Goal: Information Seeking & Learning: Find specific fact

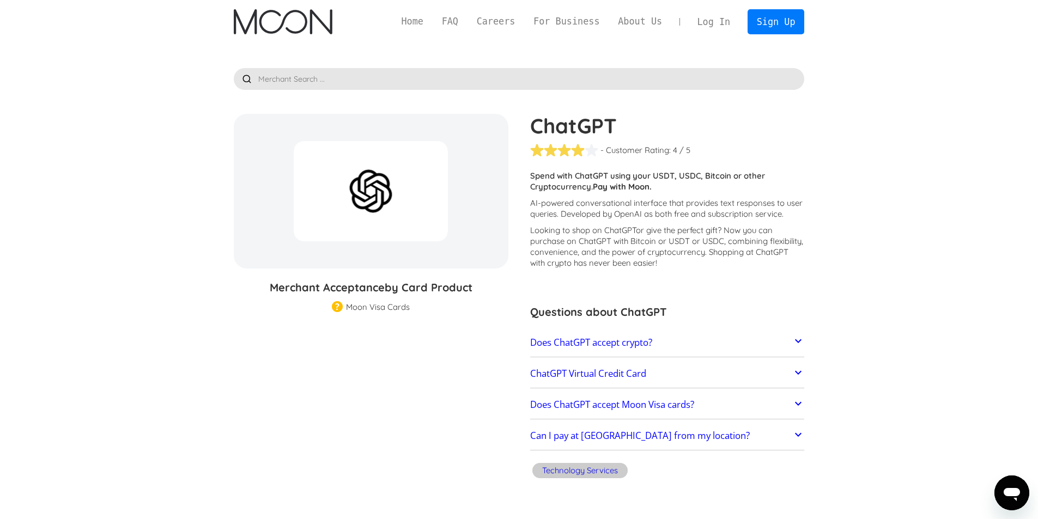
click at [291, 289] on h3 "Merchant Acceptance by Card Product" at bounding box center [371, 287] width 274 height 16
drag, startPoint x: 281, startPoint y: 289, endPoint x: 419, endPoint y: 282, distance: 138.5
click at [412, 278] on div "ChatGPT % GIFT CARD DISCOUNT Merchant Acceptance by Card Product Merchant Gift …" at bounding box center [376, 213] width 285 height 198
click at [440, 283] on span "by Card Product" at bounding box center [429, 287] width 88 height 14
click at [455, 288] on span "by Card Product" at bounding box center [429, 287] width 88 height 14
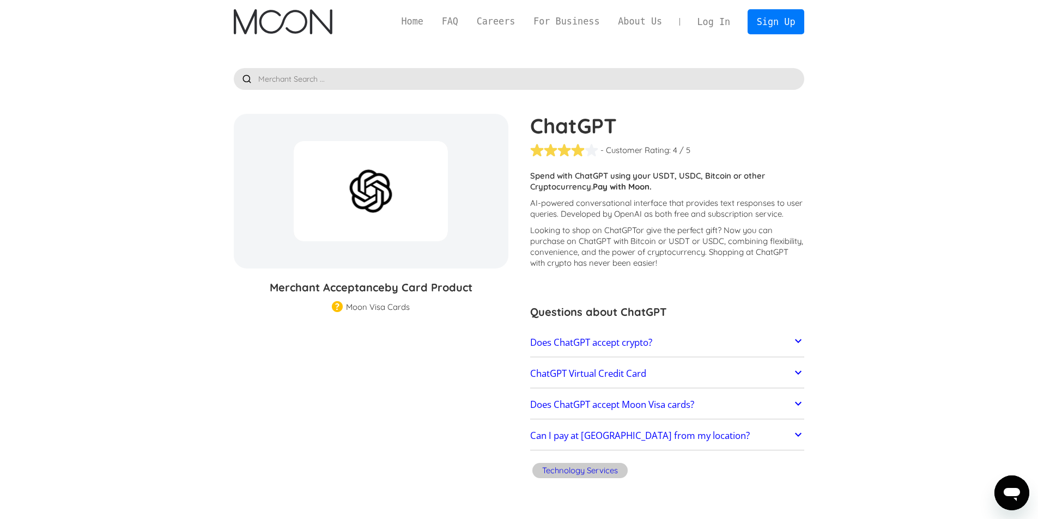
click at [456, 288] on span "by Card Product" at bounding box center [429, 287] width 88 height 14
click at [601, 343] on h2 "Does ChatGPT accept crypto?" at bounding box center [591, 342] width 122 height 11
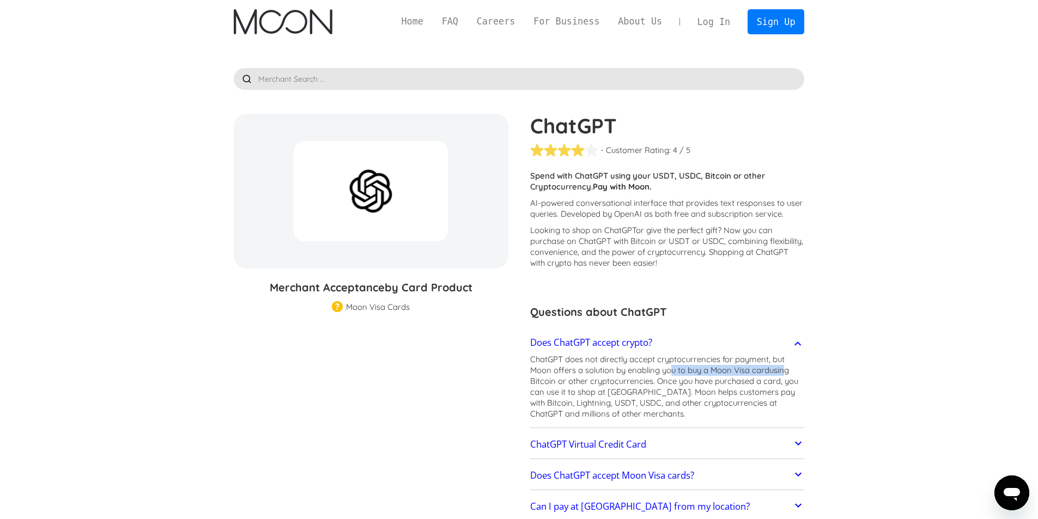
drag, startPoint x: 669, startPoint y: 373, endPoint x: 766, endPoint y: 374, distance: 96.4
click at [766, 374] on p "ChatGPT does not directly accept cryptocurrencies for payment, but Moon offers …" at bounding box center [667, 386] width 274 height 65
drag, startPoint x: 544, startPoint y: 381, endPoint x: 772, endPoint y: 381, distance: 228.2
click at [782, 381] on p "ChatGPT does not directly accept cryptocurrencies for payment, but Moon offers …" at bounding box center [667, 386] width 274 height 65
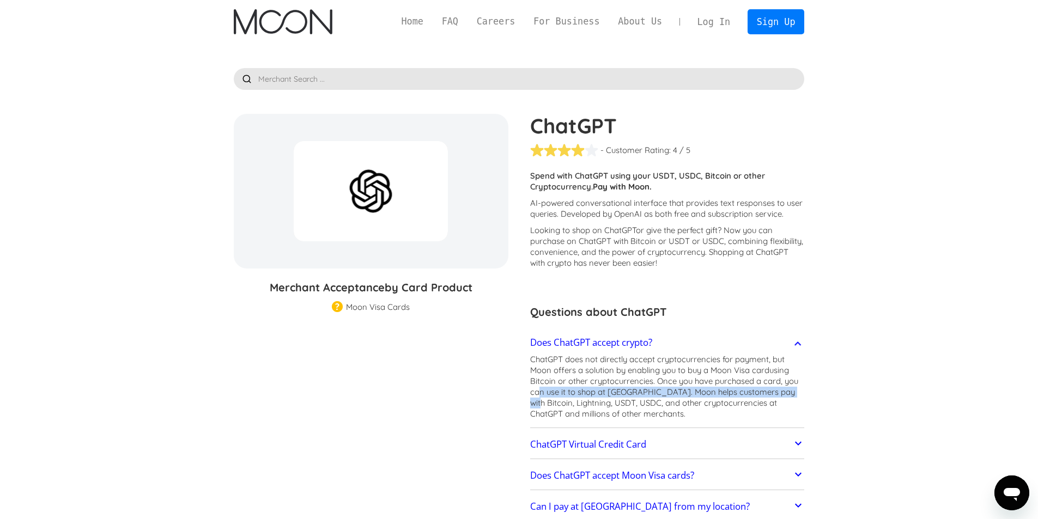
drag, startPoint x: 538, startPoint y: 389, endPoint x: 790, endPoint y: 394, distance: 252.7
click at [790, 394] on p "ChatGPT does not directly accept cryptocurrencies for payment, but Moon offers …" at bounding box center [667, 386] width 274 height 65
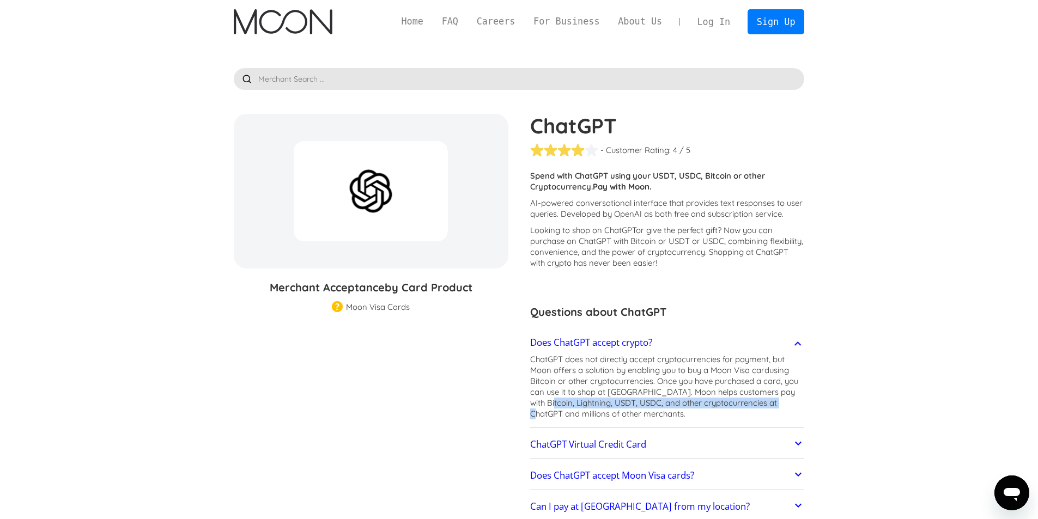
drag, startPoint x: 539, startPoint y: 401, endPoint x: 787, endPoint y: 404, distance: 248.4
click at [787, 404] on p "ChatGPT does not directly accept cryptocurrencies for payment, but Moon offers …" at bounding box center [667, 386] width 274 height 65
drag, startPoint x: 534, startPoint y: 413, endPoint x: 664, endPoint y: 413, distance: 130.2
click at [663, 413] on p "ChatGPT does not directly accept cryptocurrencies for payment, but Moon offers …" at bounding box center [667, 386] width 274 height 65
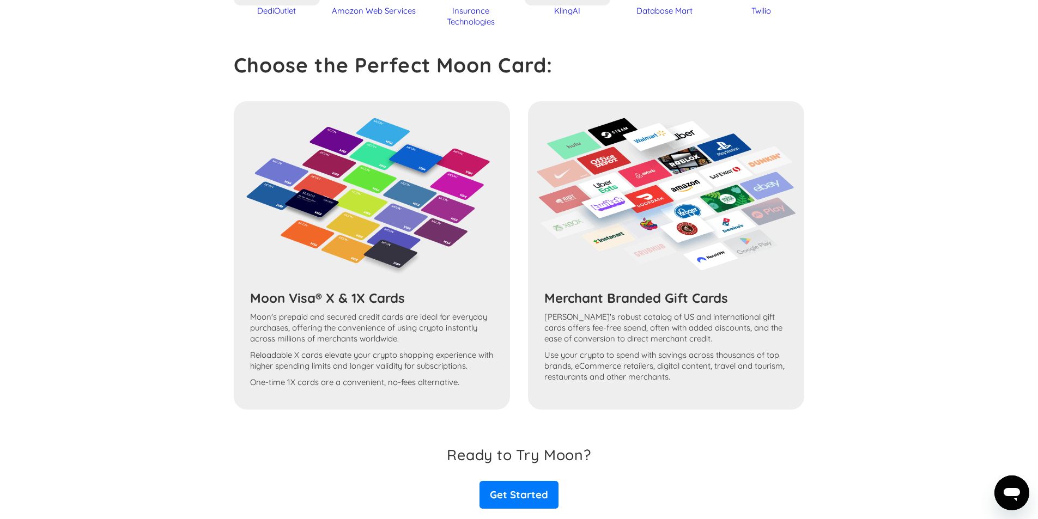
scroll to position [913, 0]
